Goal: Information Seeking & Learning: Learn about a topic

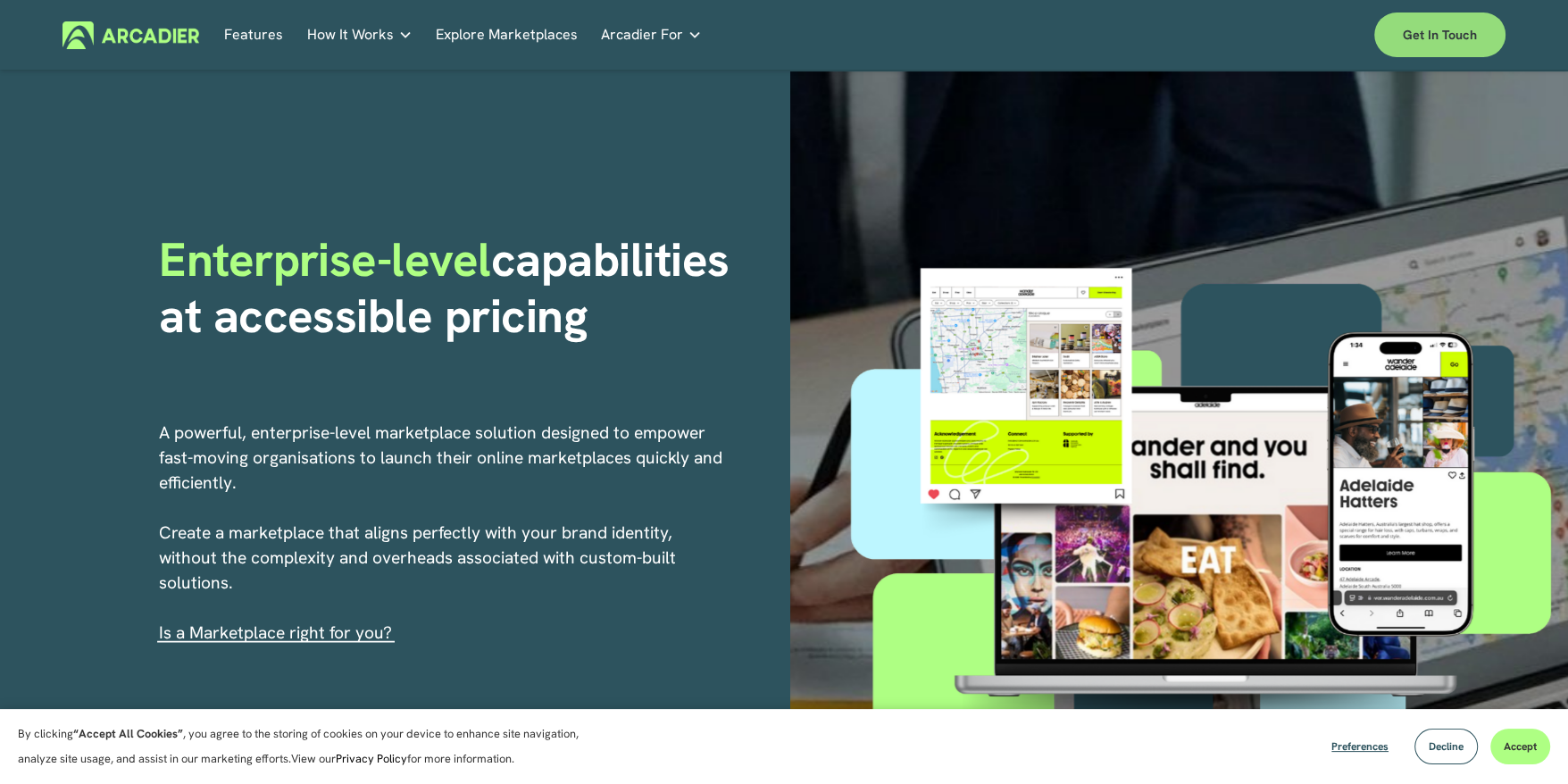
click at [1415, 42] on link "Get in touch" at bounding box center [1439, 35] width 131 height 45
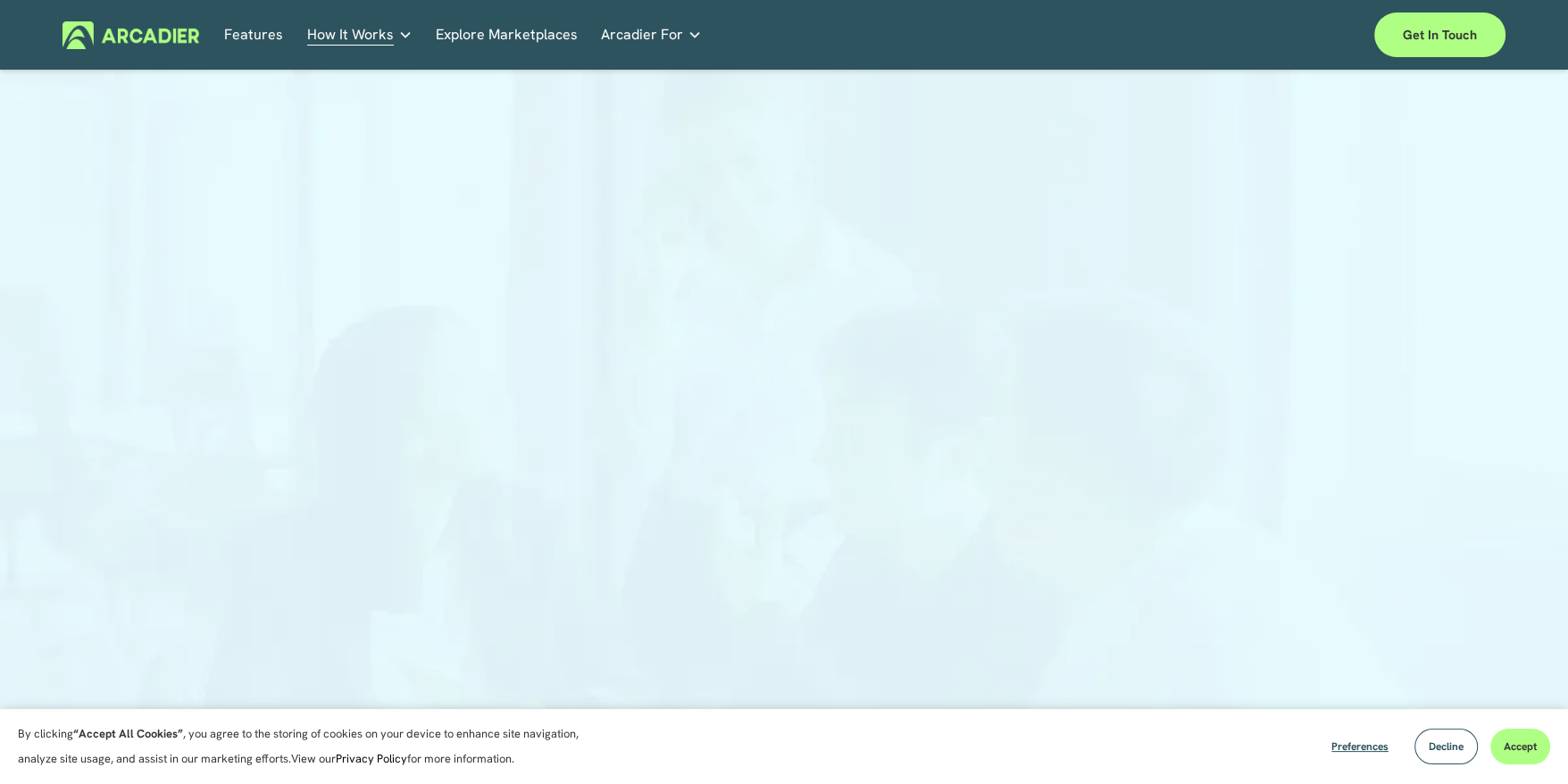
click at [497, 42] on link "Explore Marketplaces" at bounding box center [506, 34] width 142 height 28
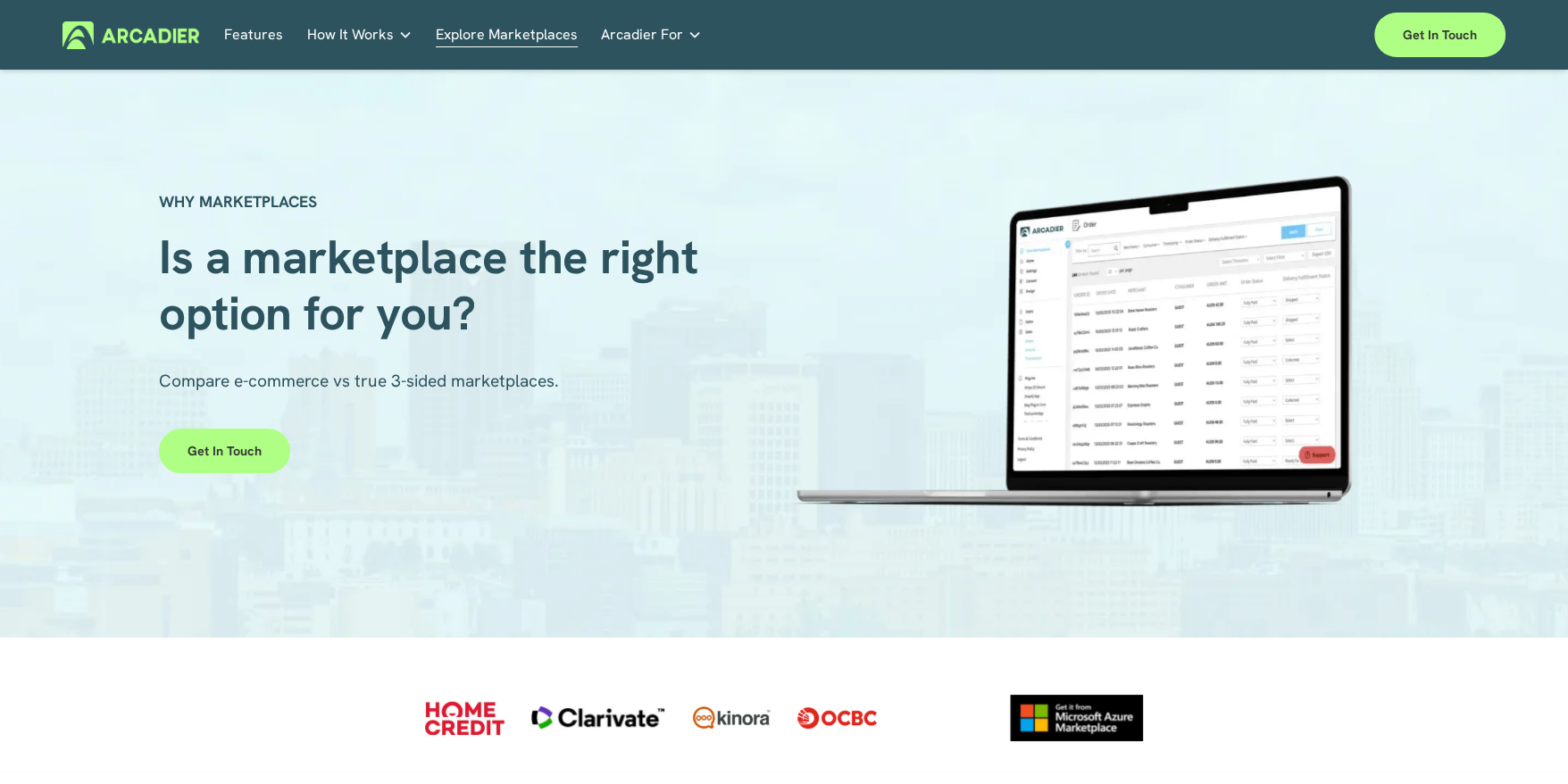
click at [374, 38] on span "How It Works" at bounding box center [350, 35] width 86 height 25
click at [0, 0] on p "Intuitive marketplaces tailored to your business needs." at bounding box center [0, 0] width 0 height 0
